Goal: Transaction & Acquisition: Download file/media

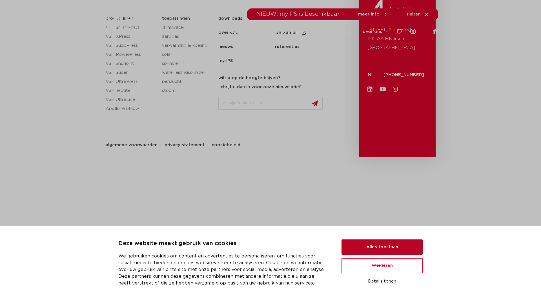
click at [376, 252] on button "Alles toestaan" at bounding box center [382, 247] width 81 height 15
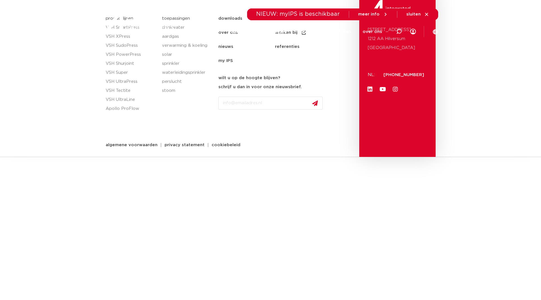
click at [377, 157] on html "Deze website maakt gebruik van cookies We gebruiken cookies om content en adver…" at bounding box center [270, 78] width 541 height 157
click at [489, 45] on section "productlijnen VSH SmartPress VSH XPress VSH SudoPress VSH PowerPress VSH Shurjo…" at bounding box center [270, 78] width 541 height 157
click at [424, 15] on icon at bounding box center [426, 14] width 5 height 5
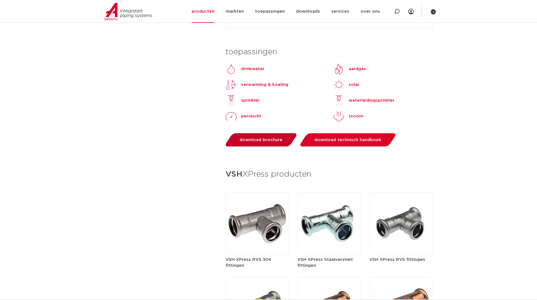
scroll to position [536, 0]
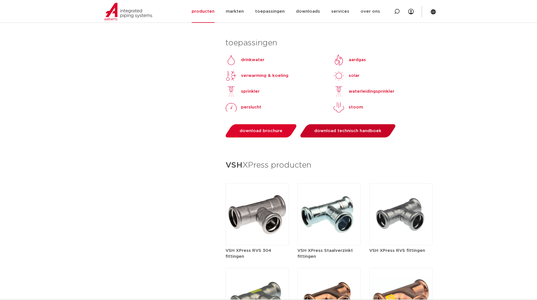
click at [320, 129] on span "download technisch handboek" at bounding box center [347, 131] width 67 height 4
